Goal: Navigation & Orientation: Find specific page/section

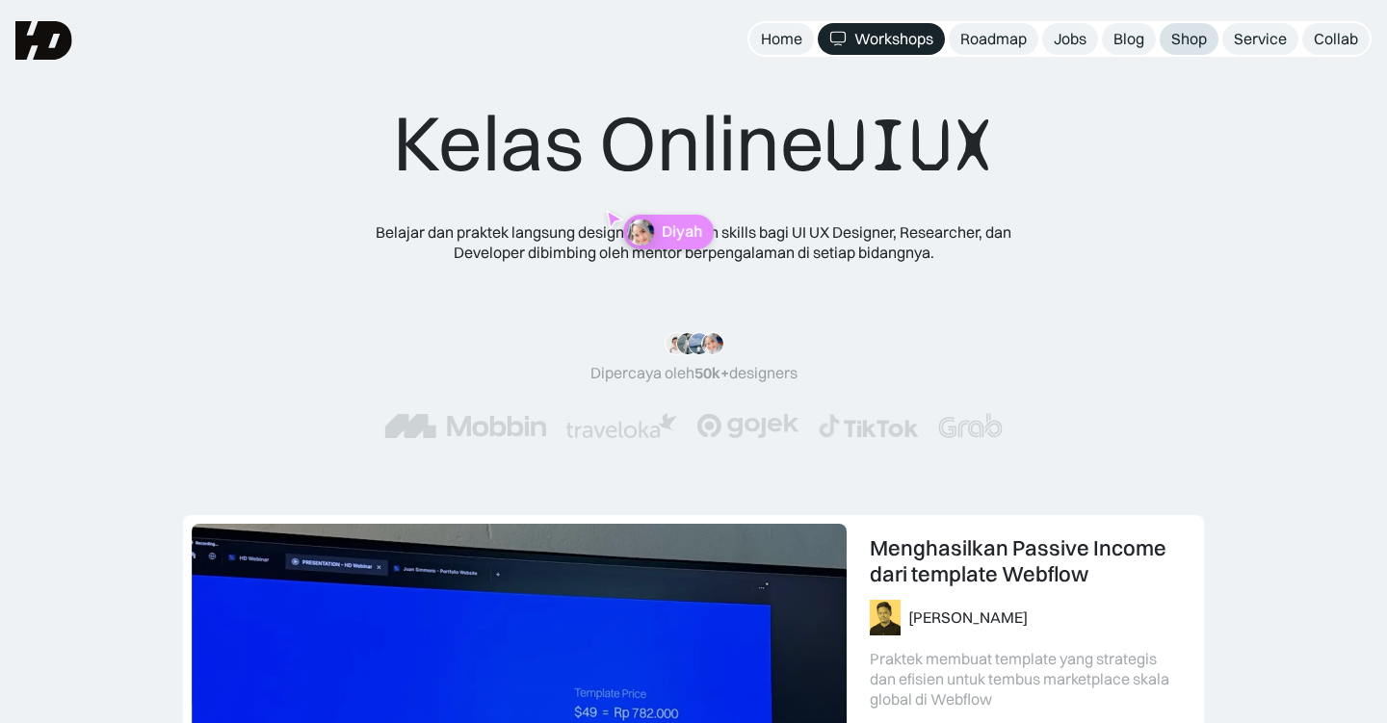
scroll to position [0, 743]
click at [1199, 37] on div "Shop" at bounding box center [1189, 39] width 36 height 20
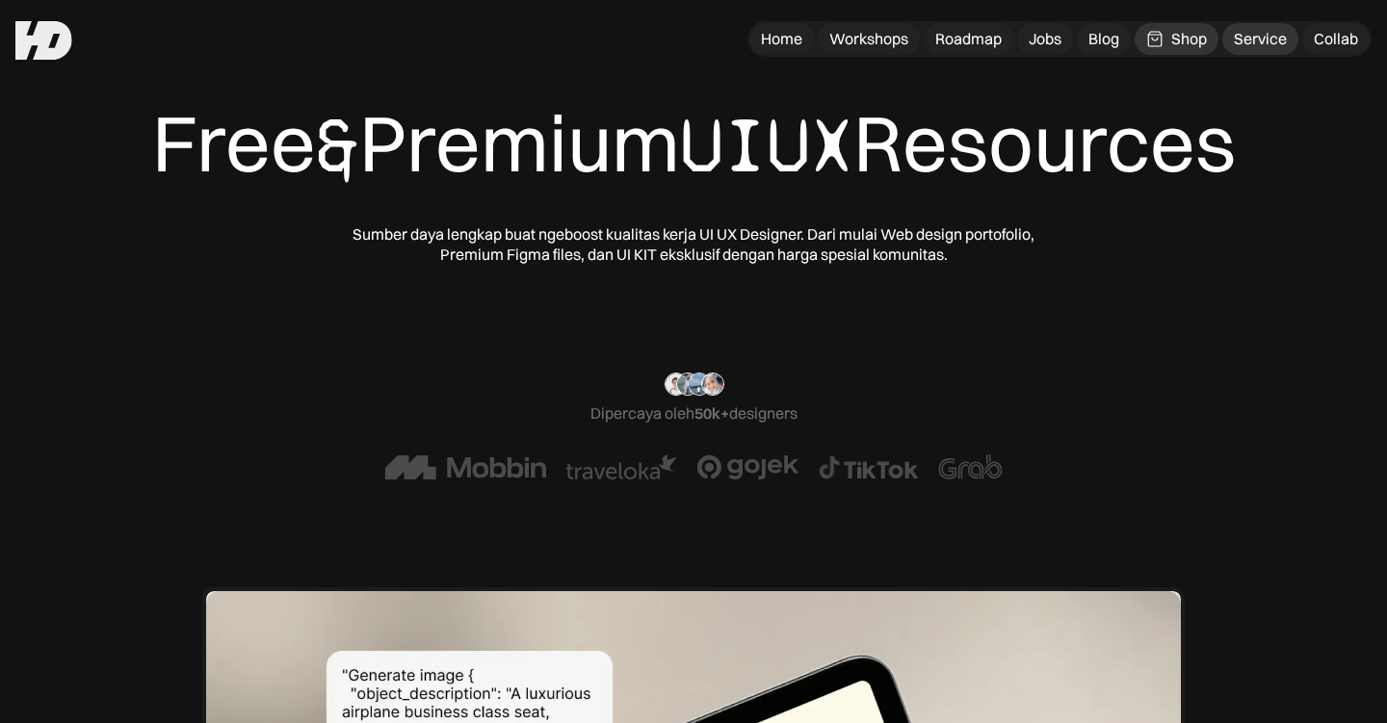
click at [1263, 39] on div "Service" at bounding box center [1260, 39] width 53 height 20
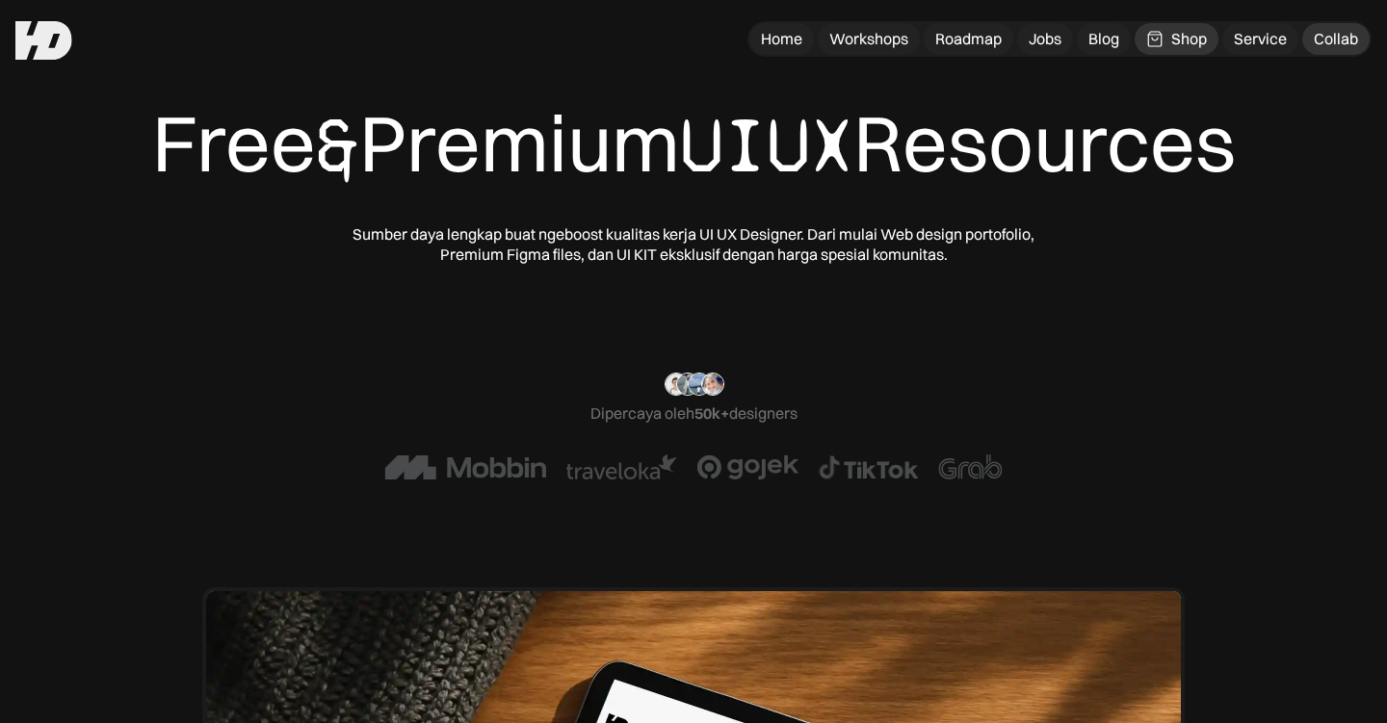
click at [1325, 39] on div "Collab" at bounding box center [1335, 39] width 44 height 20
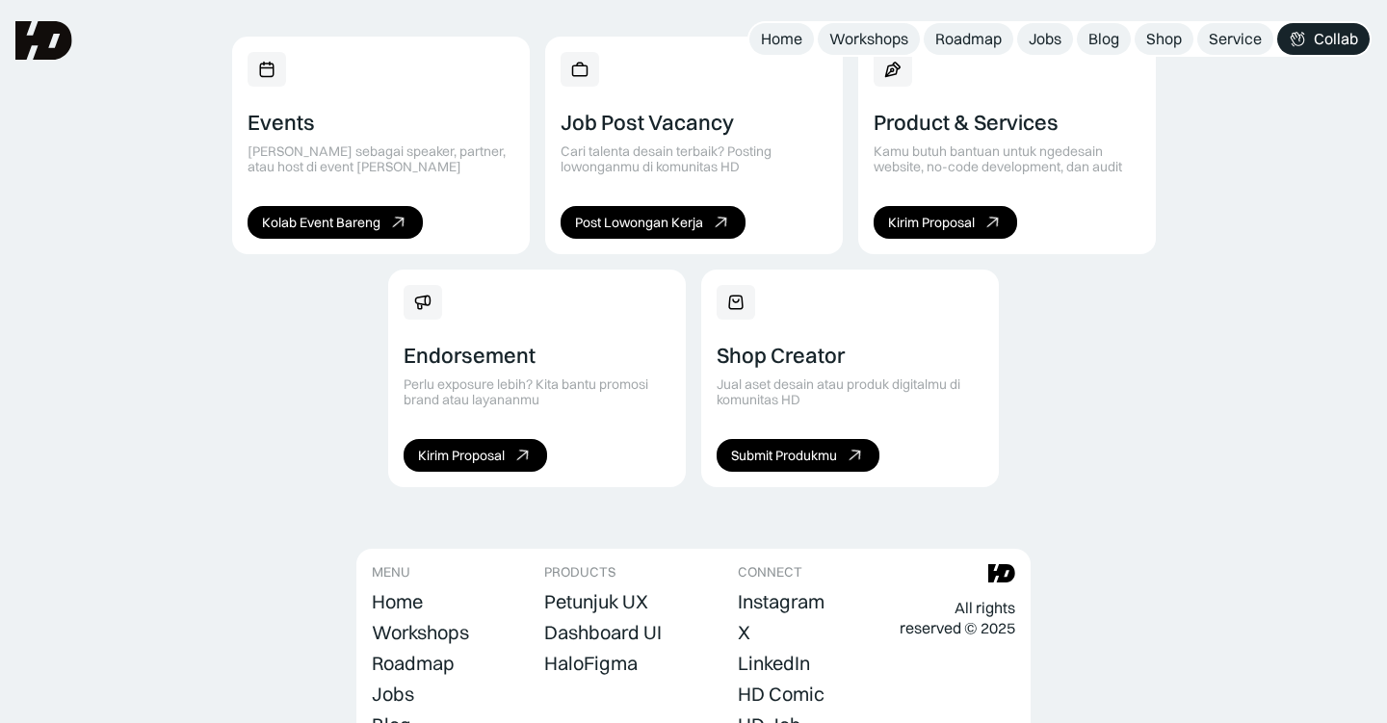
scroll to position [1185, 0]
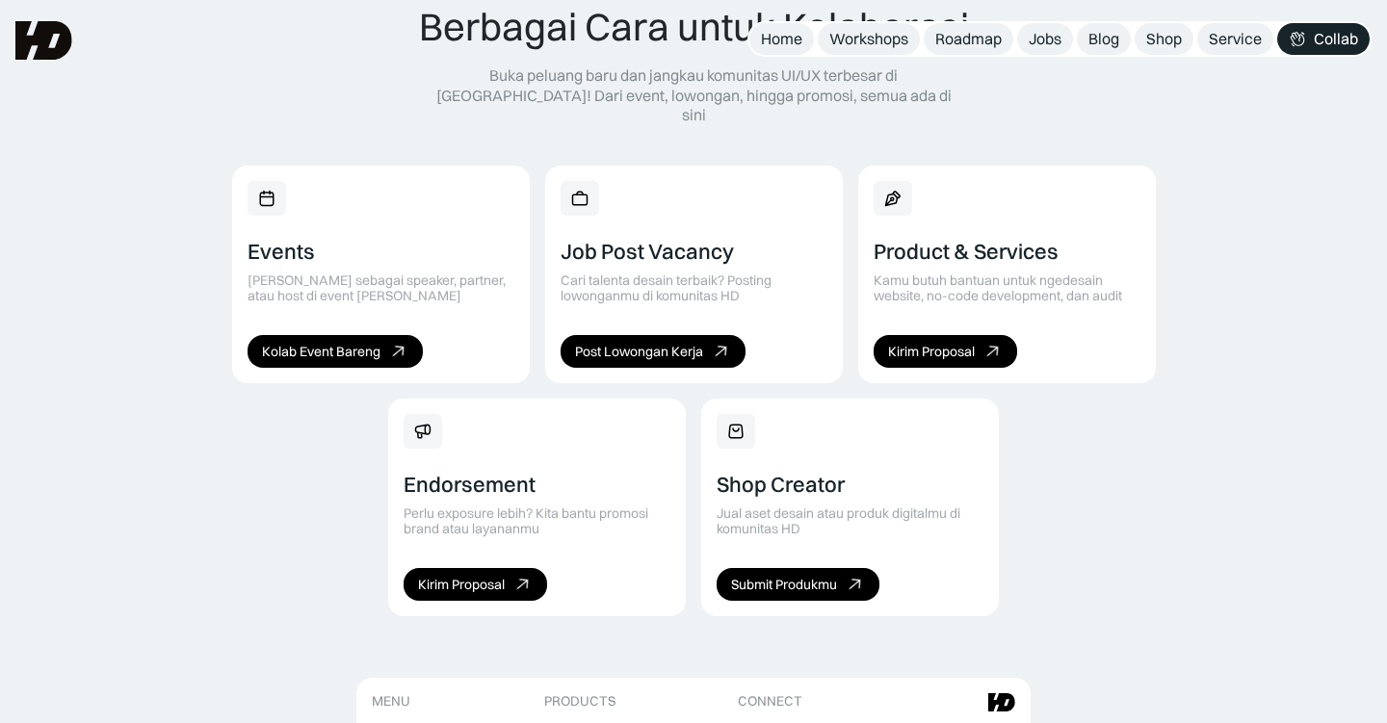
click at [1120, 366] on div "Events Kolab sebagai speaker, partner, atau host di event seru kita Kolab Event…" at bounding box center [693, 391] width 923 height 451
click at [350, 388] on div "Events Kolab sebagai speaker, partner, atau host di event seru kita Kolab Event…" at bounding box center [693, 391] width 923 height 451
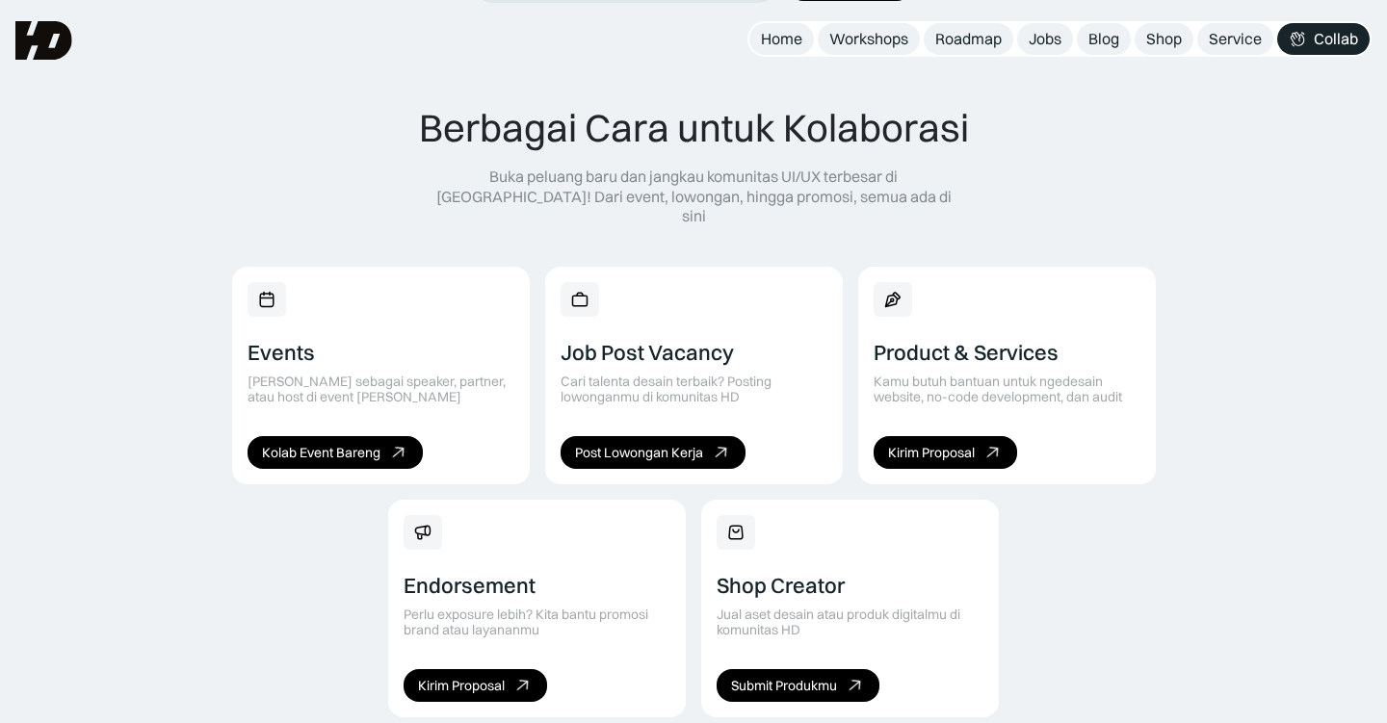
scroll to position [1084, 0]
